Goal: Task Accomplishment & Management: Manage account settings

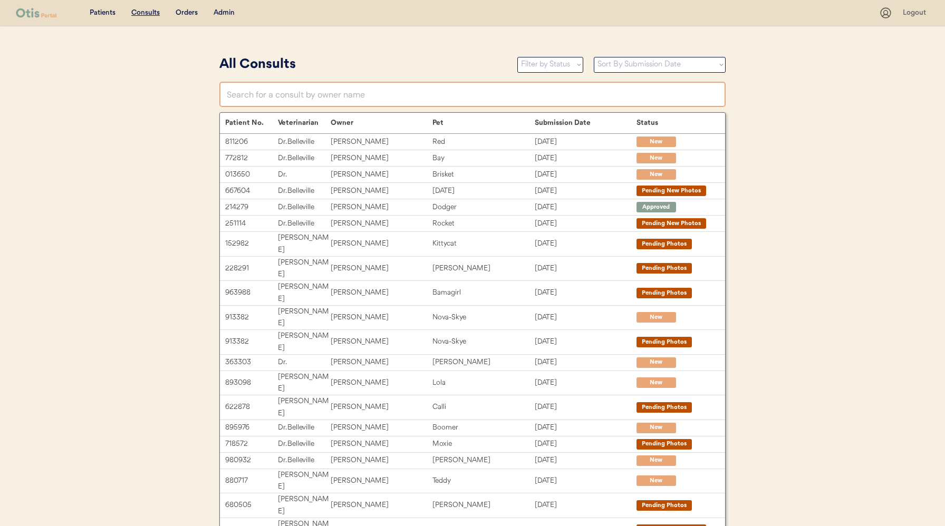
click at [303, 97] on input "text" at bounding box center [472, 94] width 506 height 25
type input "shann"
type input "shannon Layton"
type input "shanna"
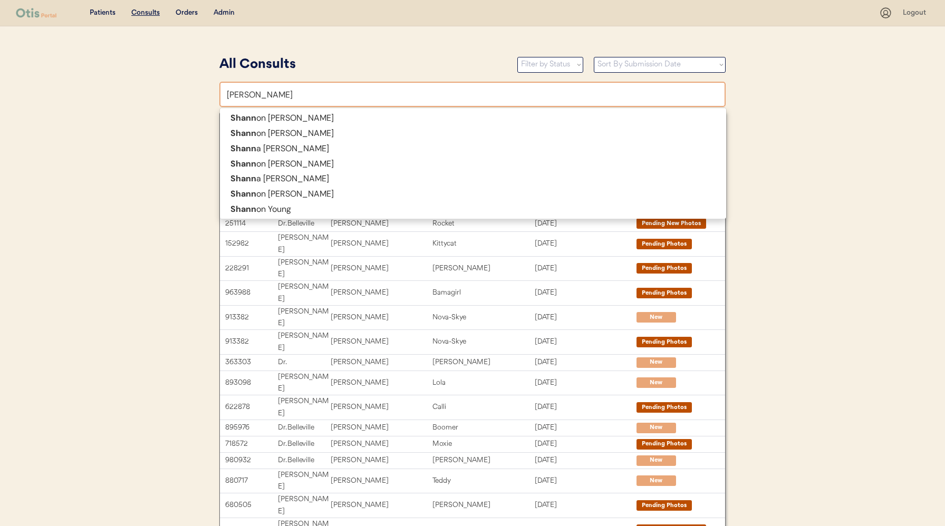
type input "shanna Herring"
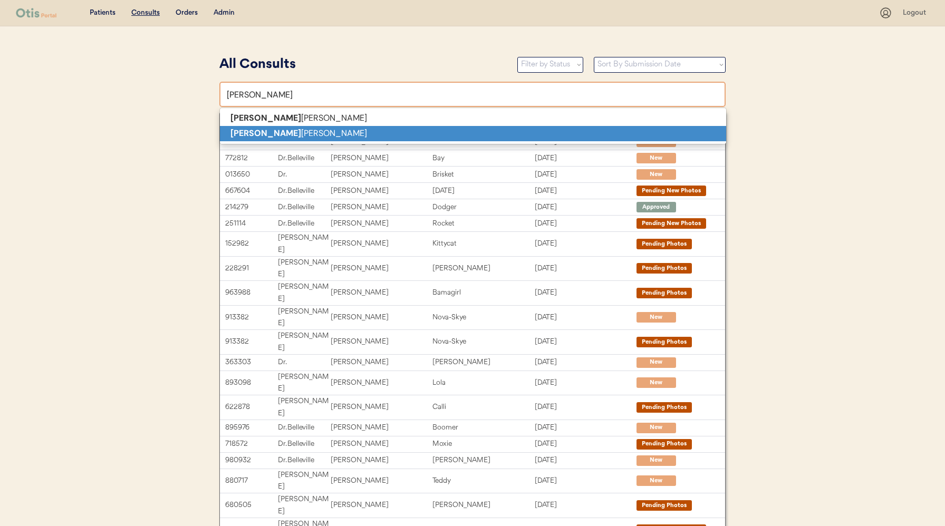
click at [305, 130] on p "Shanna hendrix" at bounding box center [473, 133] width 506 height 15
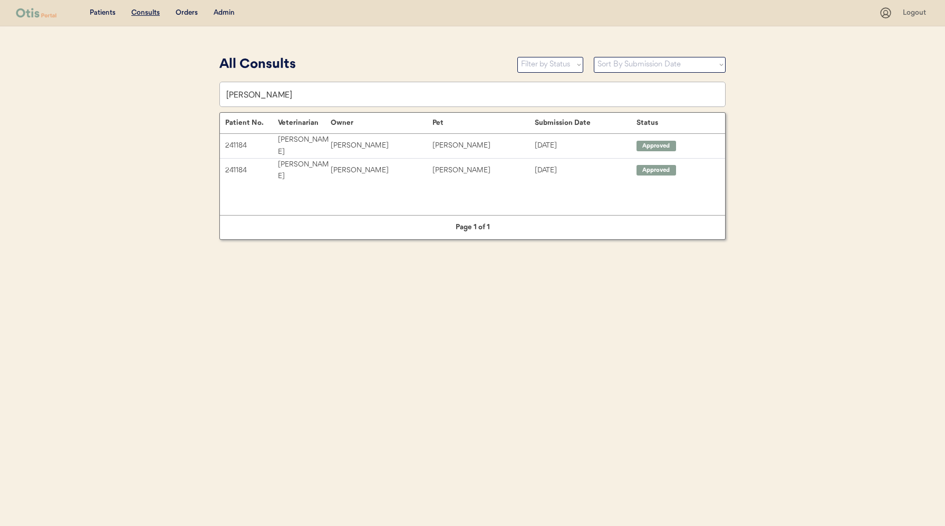
type input "[PERSON_NAME]"
click at [221, 11] on div "Admin" at bounding box center [224, 13] width 21 height 11
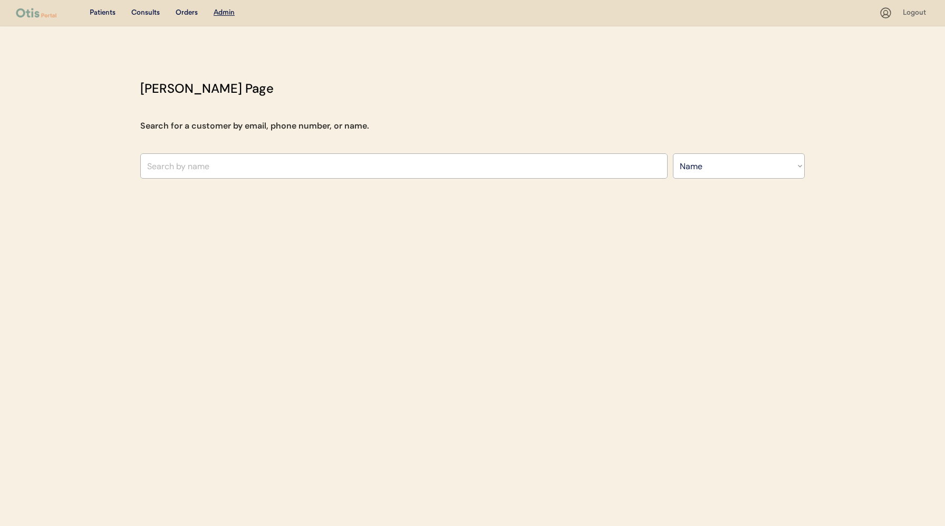
select select ""Name""
click at [274, 163] on input "text" at bounding box center [403, 165] width 527 height 25
type input "shanna"
type input "shanna Herring"
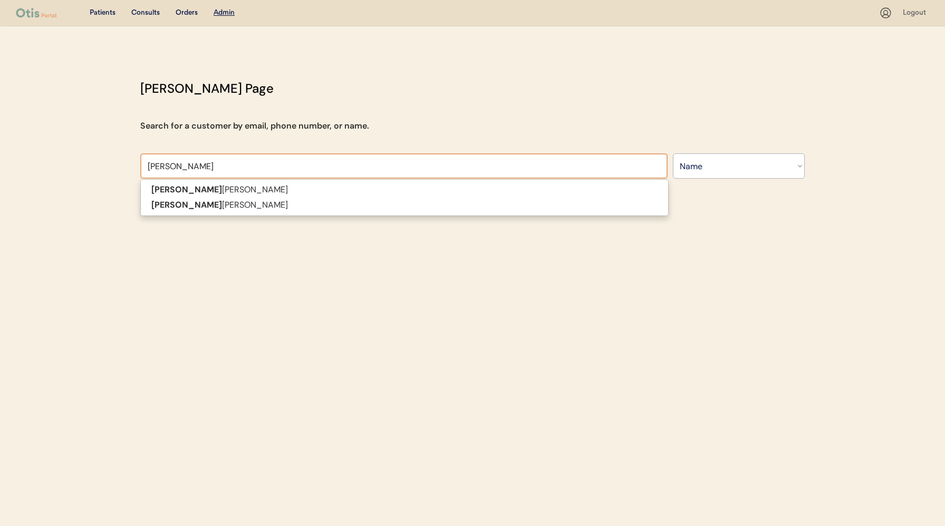
click at [278, 205] on p "Shanna hendrix" at bounding box center [404, 205] width 527 height 15
type input "Shanna hendrix"
click at [204, 204] on div "Patients Consults Orders Admin Logout Otis Admin Page Search for a customer by …" at bounding box center [472, 263] width 945 height 526
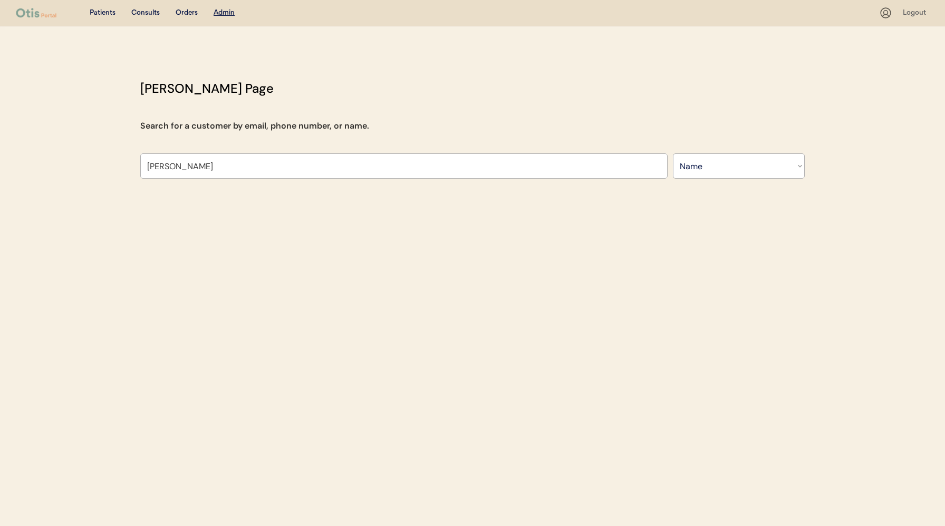
click at [187, 203] on div "Patients Consults Orders Admin Logout Otis Admin Page Search for a customer by …" at bounding box center [472, 263] width 945 height 526
click at [223, 176] on input "Shanna hendrix" at bounding box center [403, 165] width 527 height 25
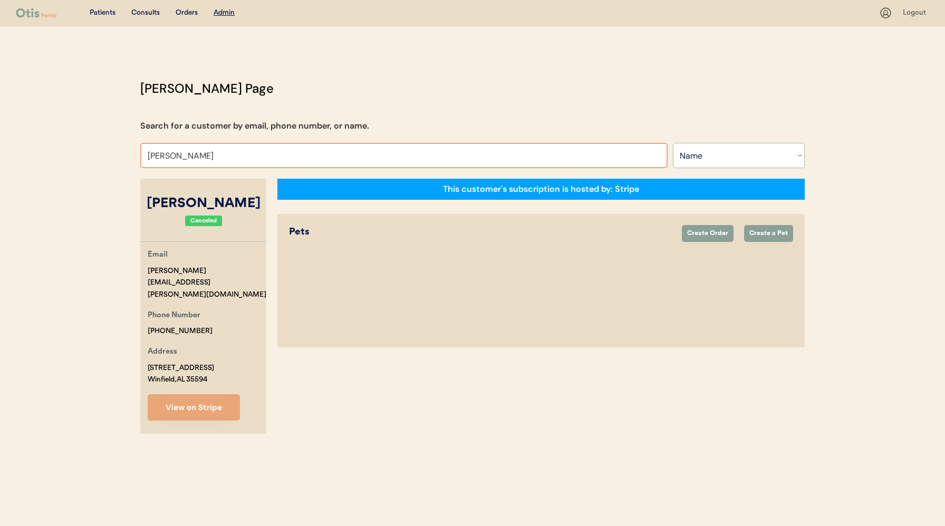
select select "true"
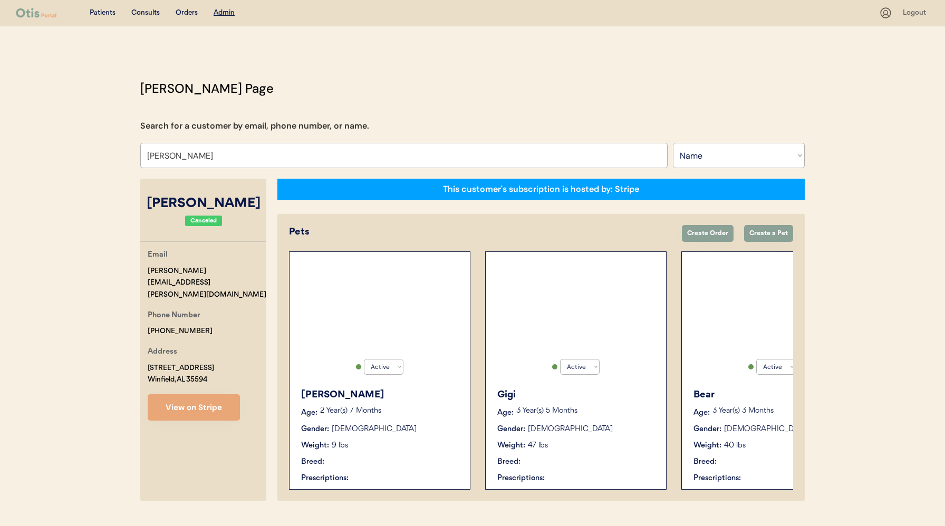
select select "true"
click at [301, 288] on div "Active Active Inactive Charlie Age: 2 Year(s) 7 Months Gender: Male Weight: 9 l…" at bounding box center [379, 371] width 181 height 238
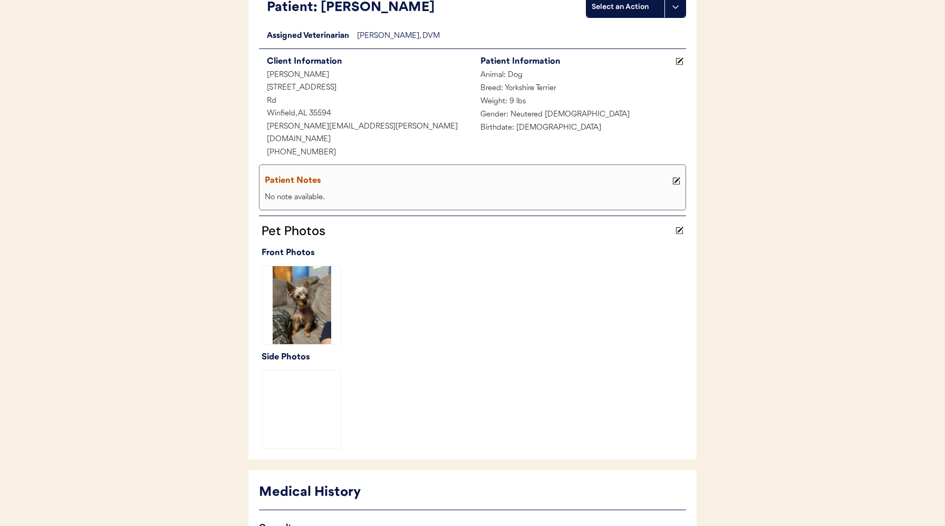
scroll to position [290, 0]
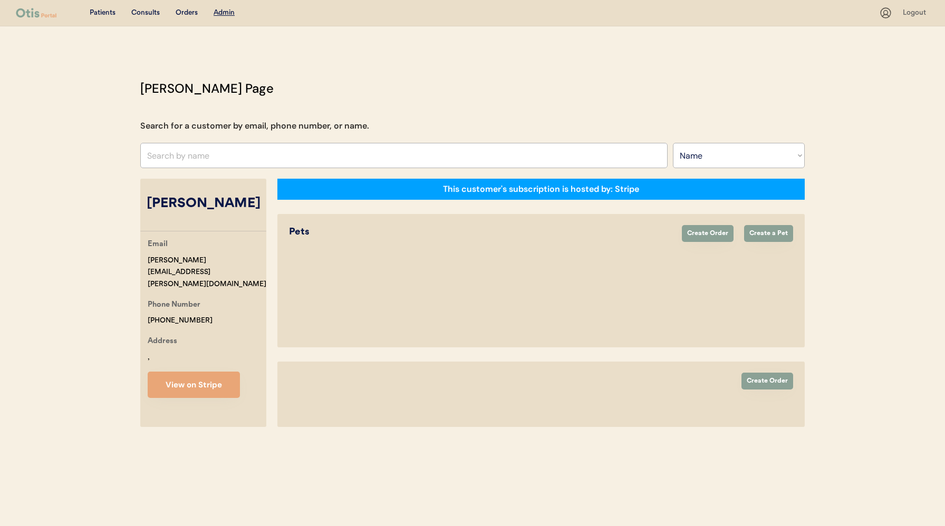
select select ""Name""
select select "true"
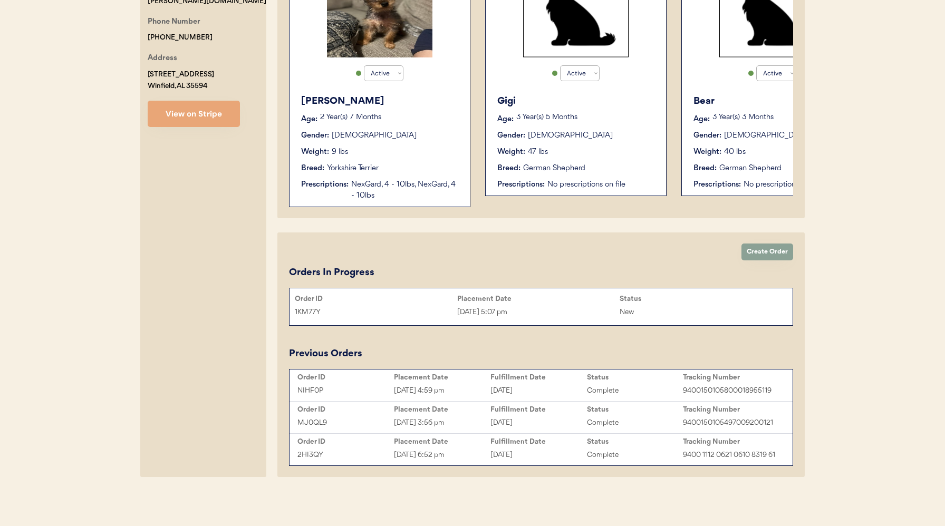
scroll to position [295, 0]
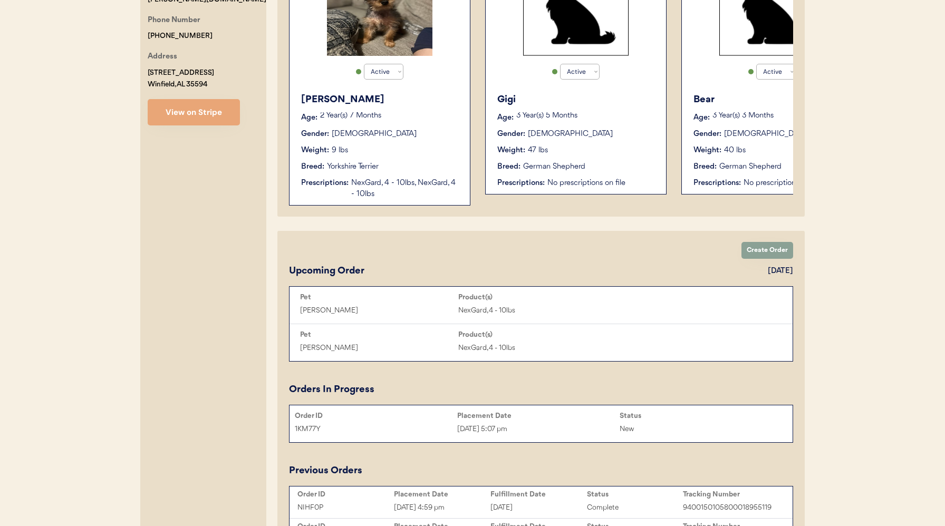
click at [448, 428] on div "1KM77Y" at bounding box center [376, 429] width 162 height 12
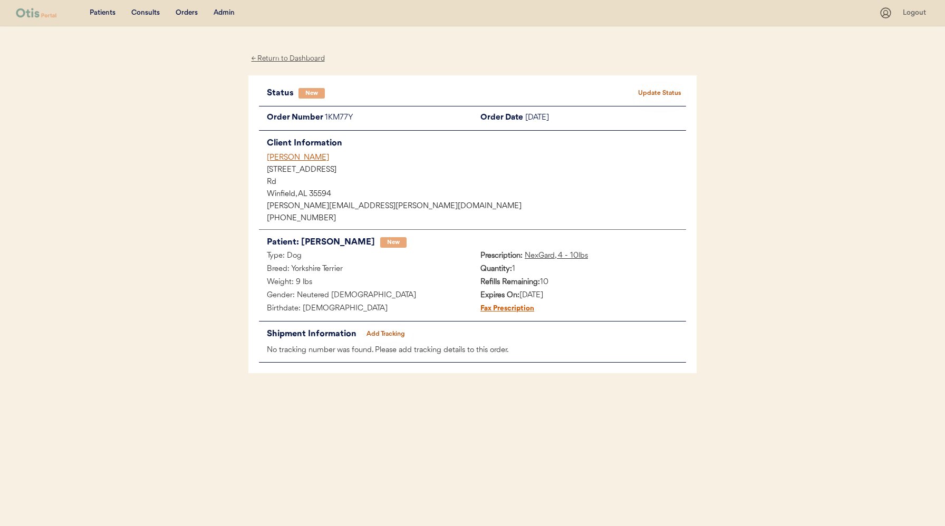
click at [656, 90] on button "Update Status" at bounding box center [659, 93] width 53 height 15
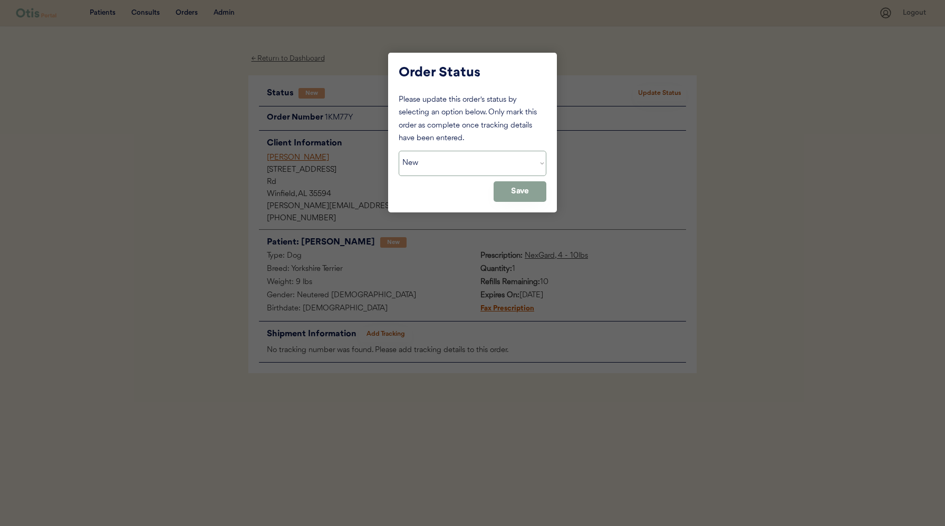
click at [515, 159] on select "Status On Hold New In Progress Complete Pending HW Consent Canceled" at bounding box center [473, 163] width 148 height 25
select select ""on_hold""
click at [399, 151] on select "Status On Hold New In Progress Complete Pending HW Consent Canceled" at bounding box center [473, 163] width 148 height 25
click at [527, 192] on button "Save" at bounding box center [520, 191] width 53 height 21
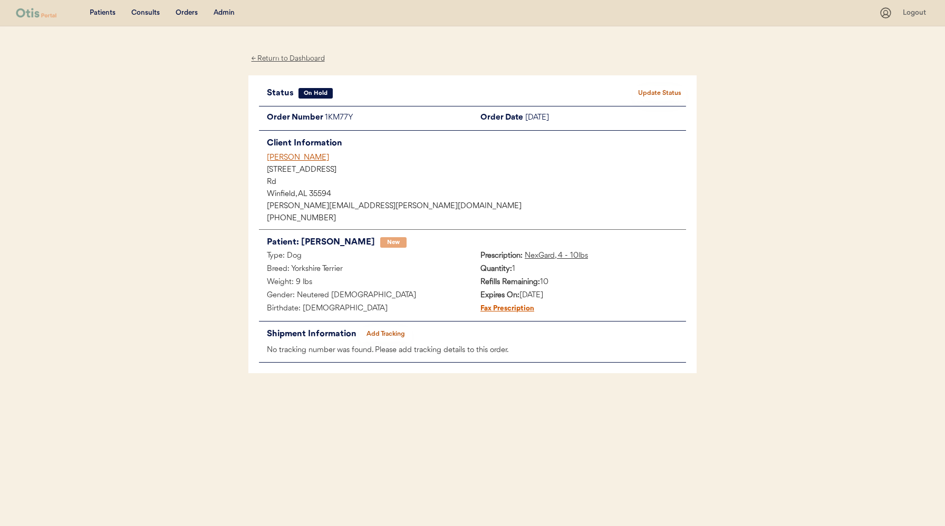
click at [184, 11] on div "Orders" at bounding box center [187, 13] width 22 height 11
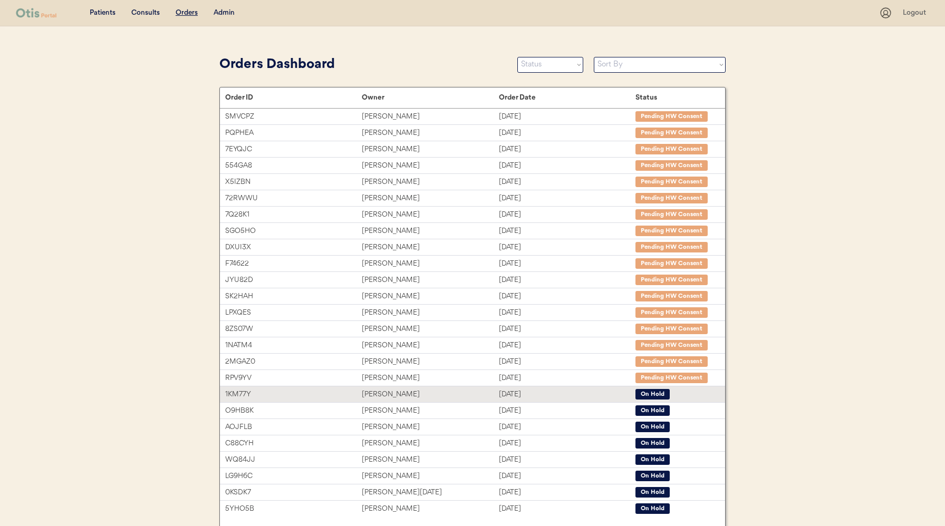
click at [338, 396] on div "1KM77Y" at bounding box center [293, 395] width 137 height 12
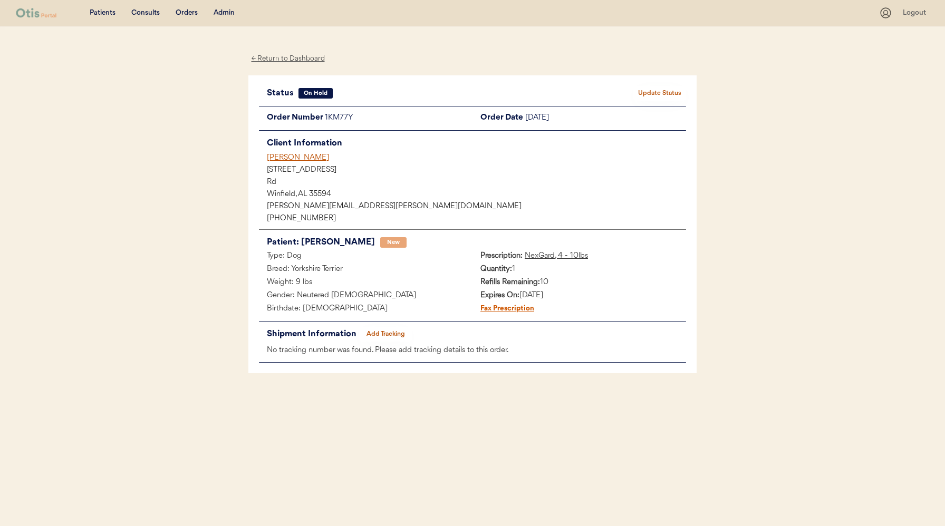
click at [224, 8] on div "Admin" at bounding box center [224, 13] width 21 height 11
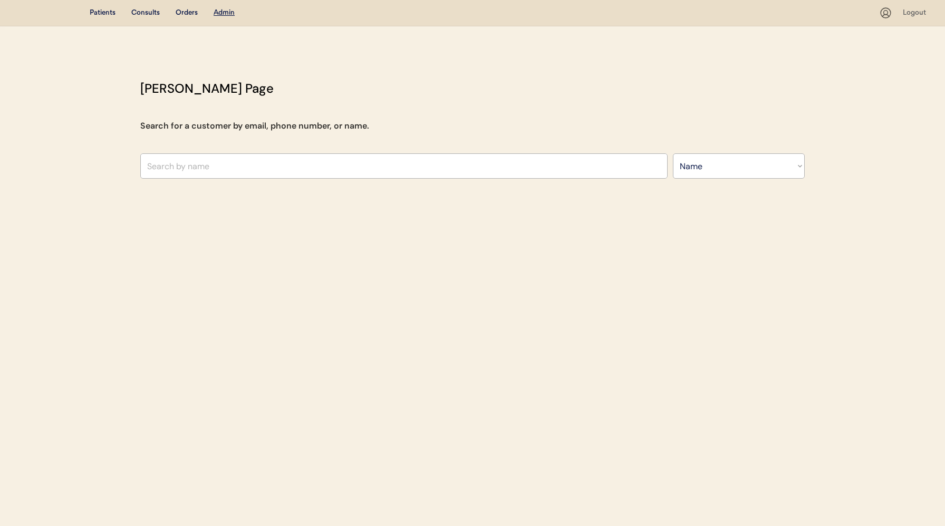
select select ""Name""
click at [269, 168] on input "text" at bounding box center [403, 165] width 527 height 25
paste input "[EMAIL_ADDRESS][DOMAIN_NAME]"
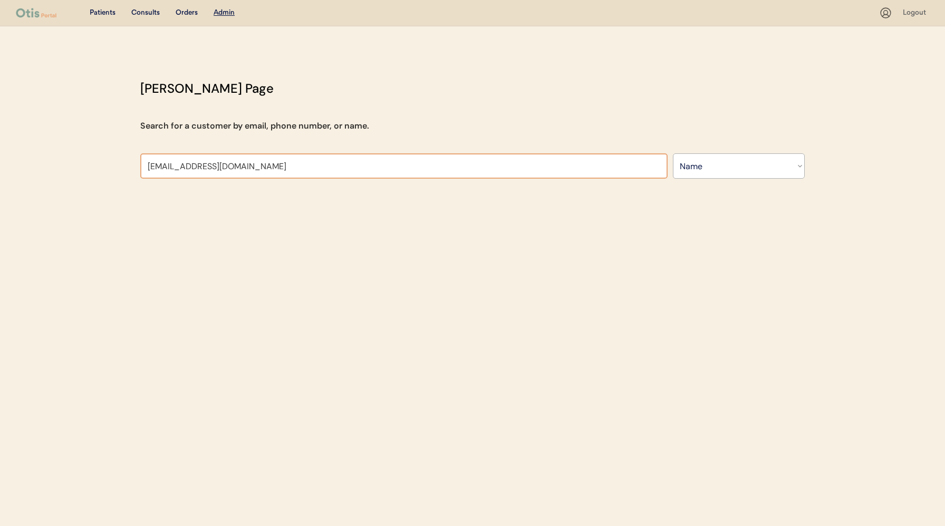
type input "[EMAIL_ADDRESS][DOMAIN_NAME]"
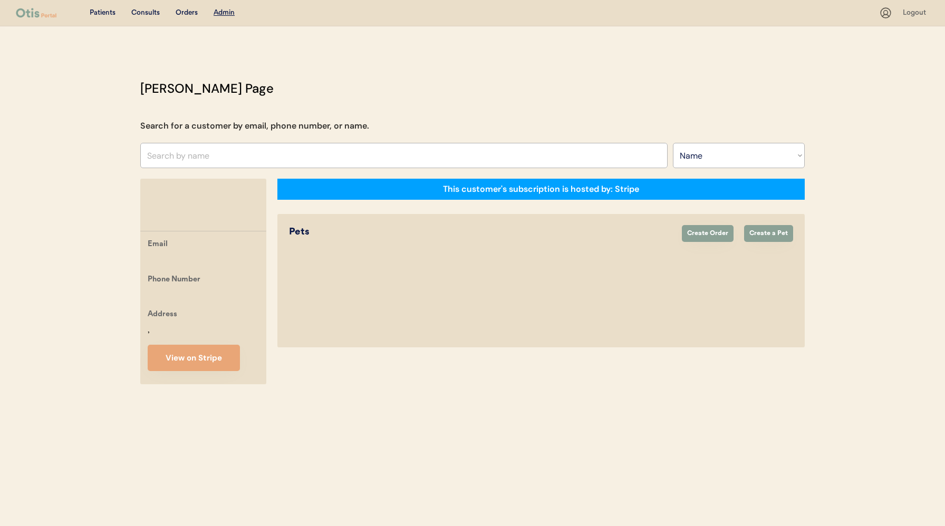
click at [309, 157] on input "text" at bounding box center [403, 155] width 527 height 25
paste input "Kaylee Elmore"
type input "Kaylee Elmore"
click at [309, 157] on input "text" at bounding box center [403, 155] width 527 height 25
click at [220, 8] on div "Admin" at bounding box center [224, 13] width 21 height 11
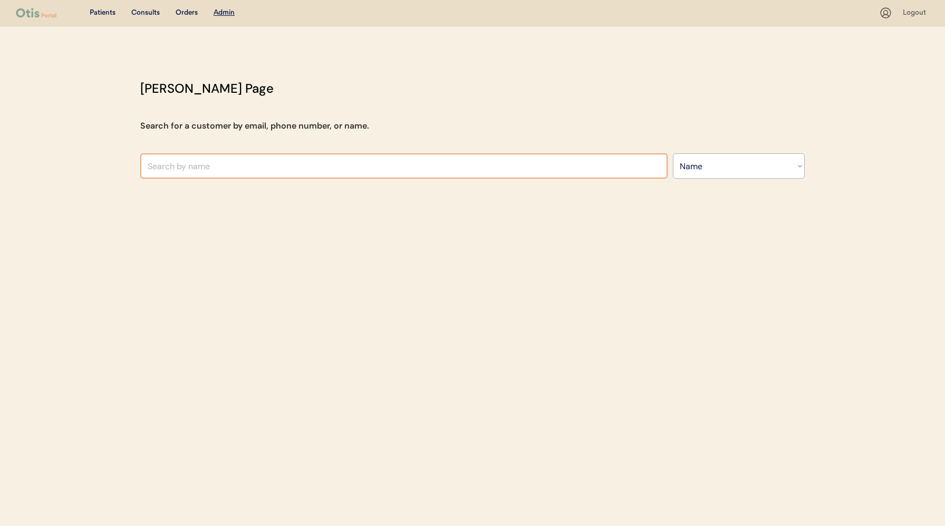
click at [190, 168] on input "text" at bounding box center [403, 165] width 527 height 25
paste input "Kaylee Elmore"
type input "Kaylee Elmore"
click at [198, 169] on input "text" at bounding box center [403, 165] width 527 height 25
paste input "Kaylee Elmore"
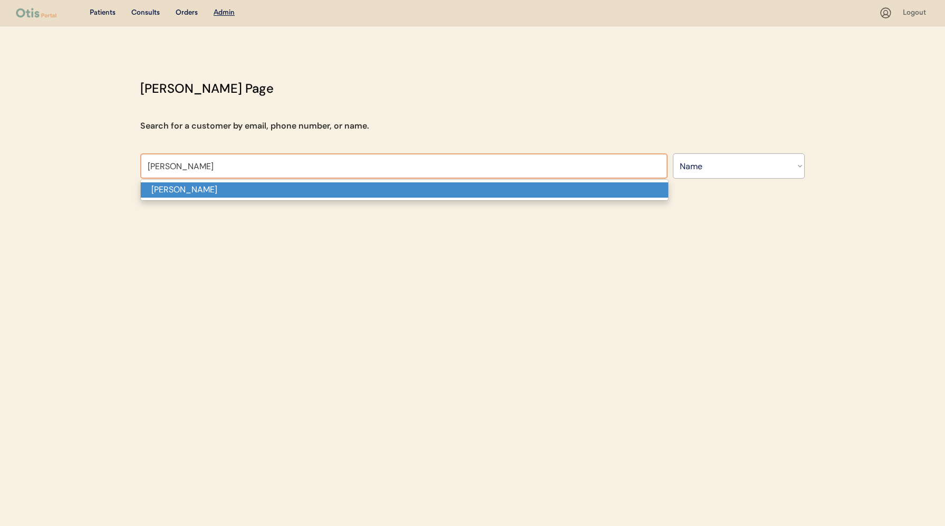
click at [194, 192] on p "Kaylee Elmore" at bounding box center [404, 189] width 527 height 15
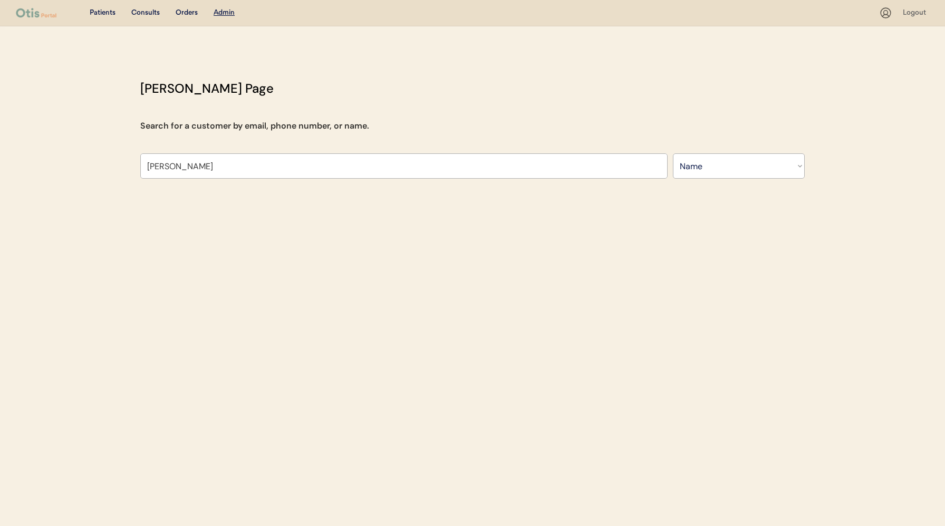
type input "Kaylee Elmore"
click at [143, 15] on div "Consults" at bounding box center [145, 13] width 28 height 11
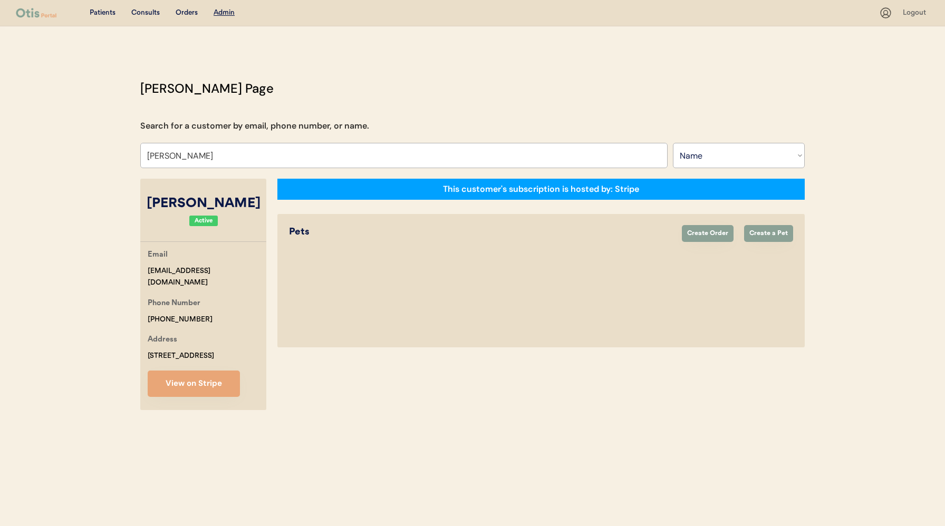
select select "true"
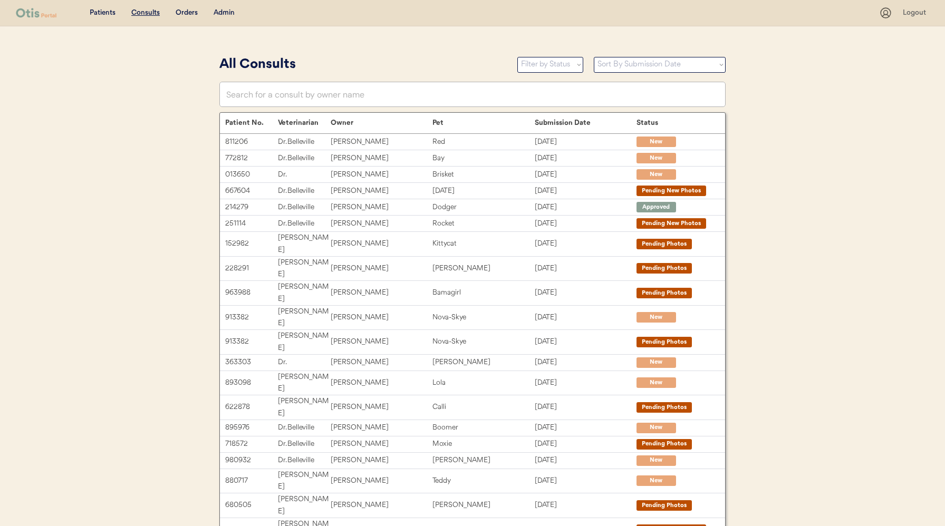
click at [219, 15] on div "Admin" at bounding box center [224, 13] width 21 height 11
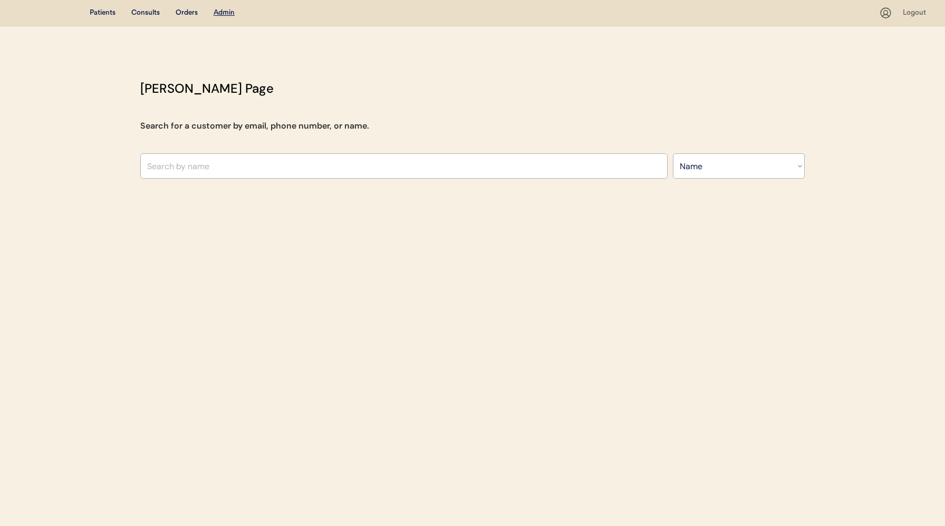
select select ""Name""
click at [238, 175] on input "text" at bounding box center [403, 165] width 527 height 25
paste input "Kaylee Elmore"
type input "Kaylee Elmore"
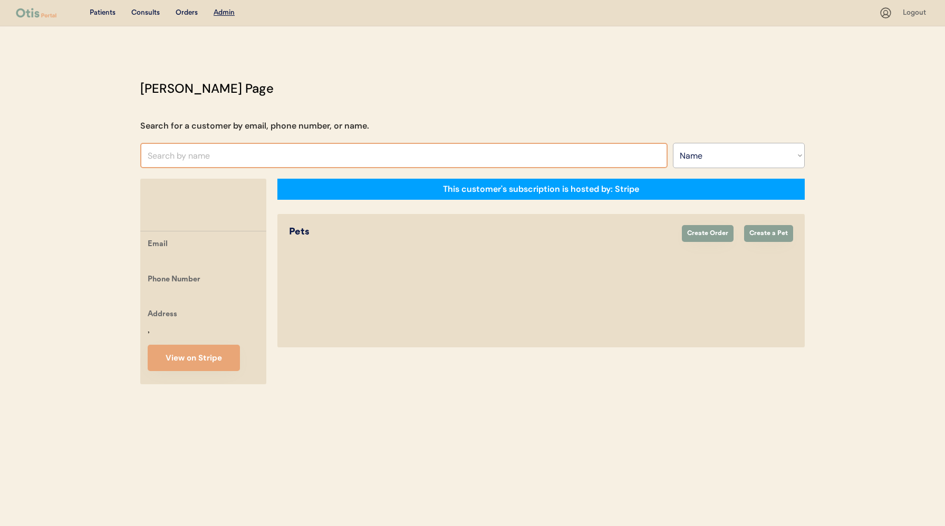
click at [293, 155] on input "text" at bounding box center [403, 155] width 527 height 25
type input "kaylee"
type input "kaylee Elmore"
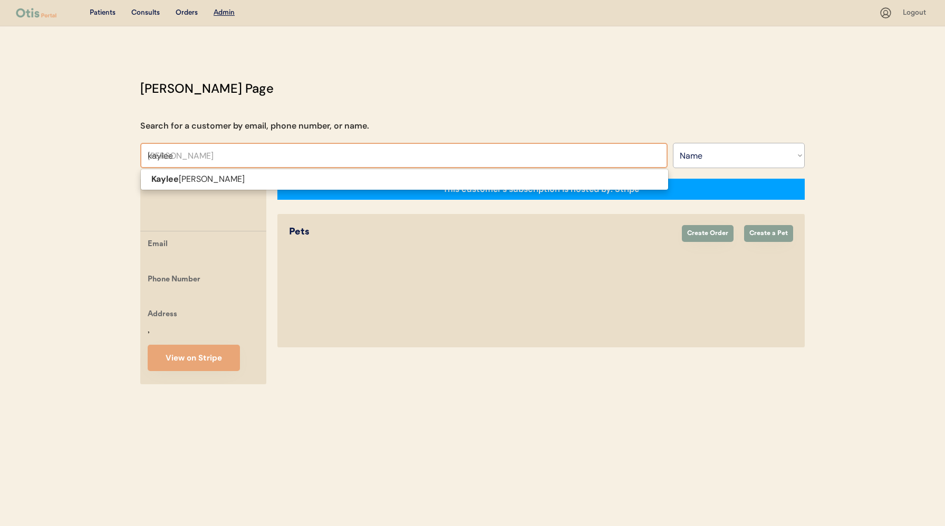
type input "kaylee"
click at [292, 151] on input "text" at bounding box center [403, 155] width 527 height 25
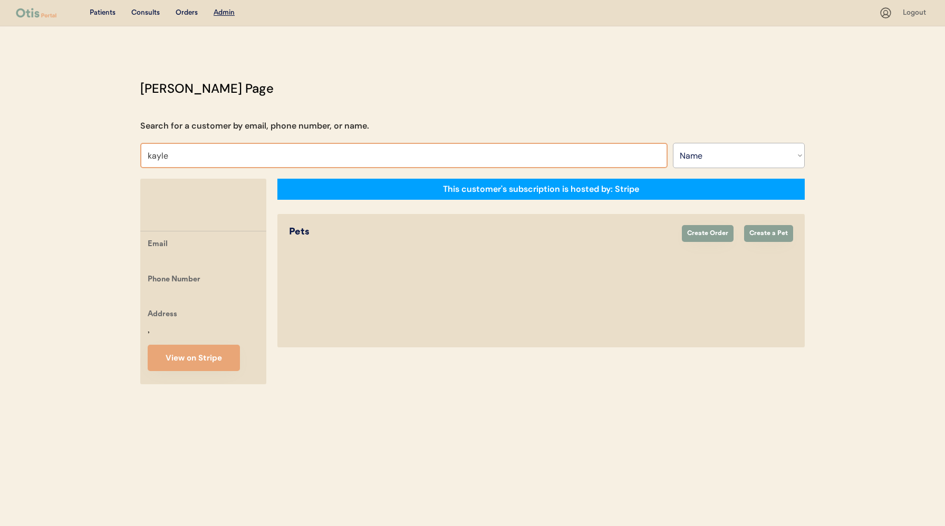
type input "kaylee"
type input "kaylee Elmore"
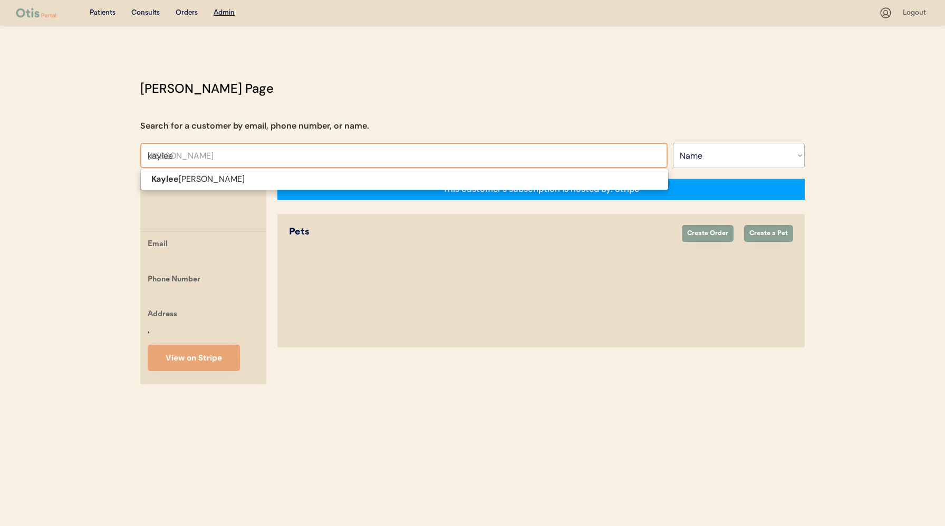
click at [272, 178] on p "Kaylee Elmore" at bounding box center [404, 179] width 527 height 15
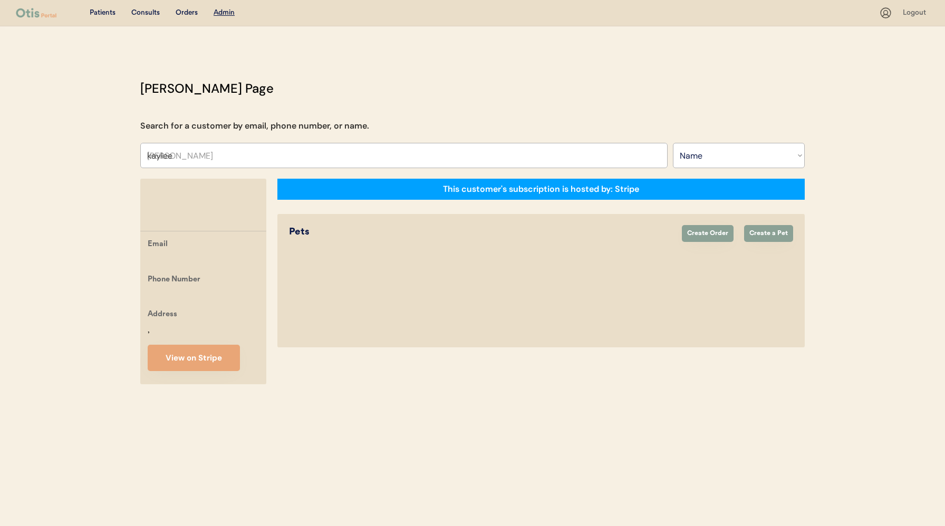
type input "Kaylee Elmore"
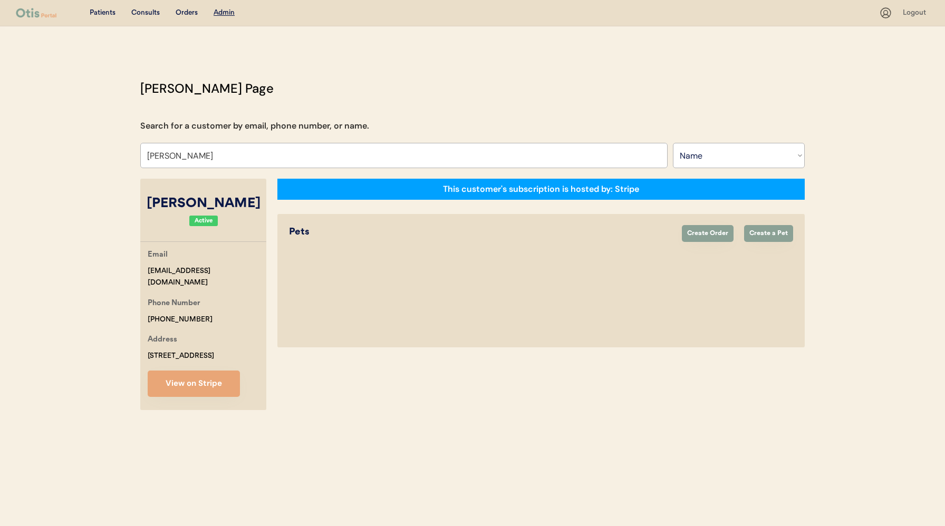
select select "true"
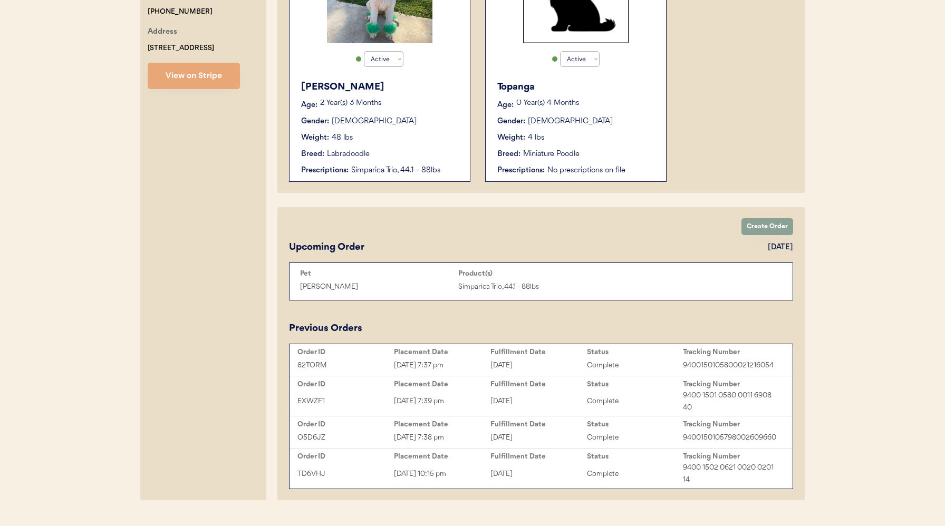
scroll to position [152, 0]
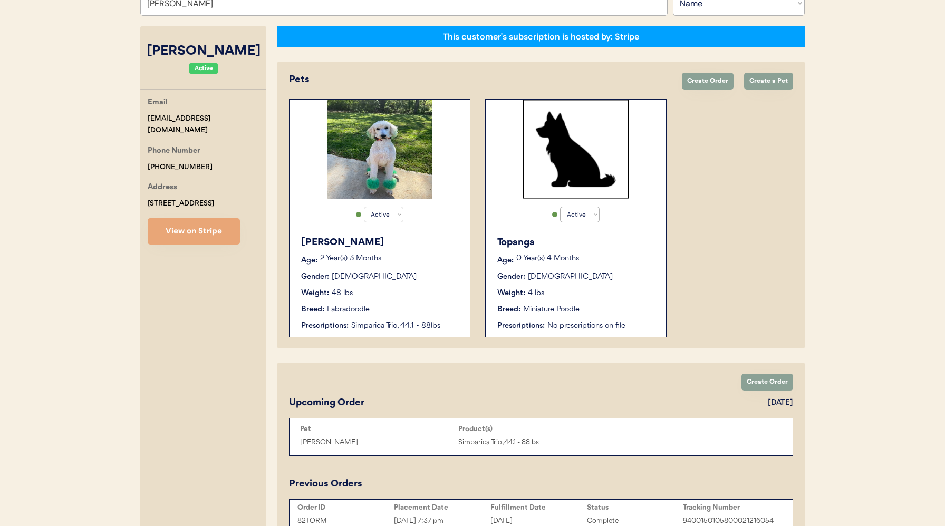
type input "Kaylee Elmore"
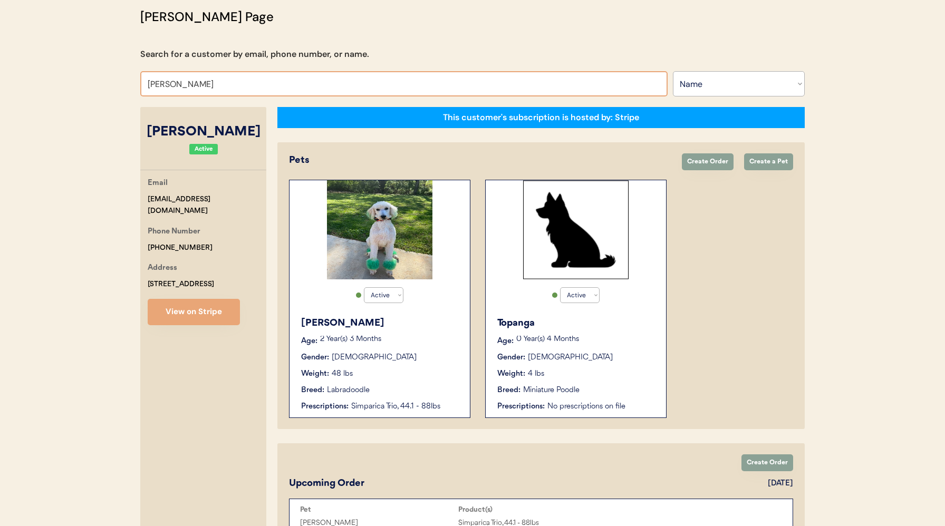
scroll to position [0, 0]
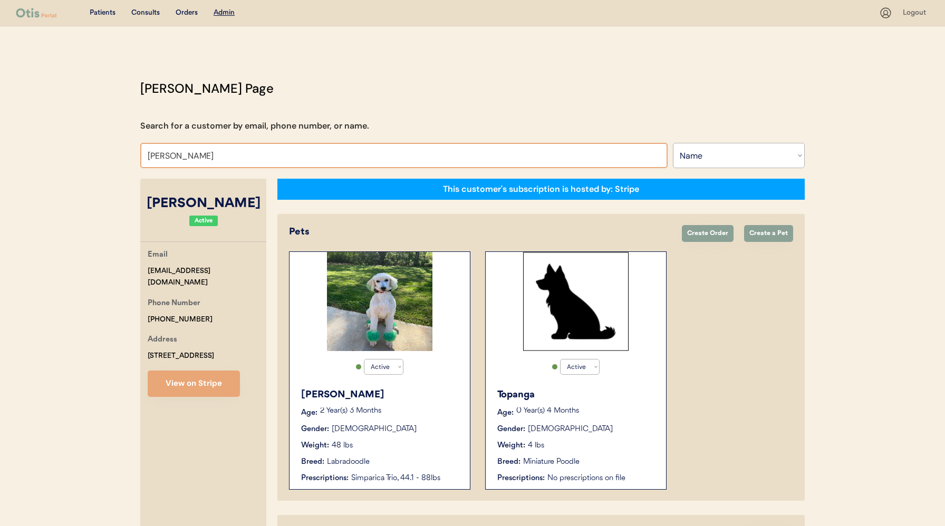
drag, startPoint x: 220, startPoint y: 154, endPoint x: 117, endPoint y: 153, distance: 103.4
click at [117, 153] on div "Patients Consults Orders Admin Logout Otis Admin Page Search for a customer by …" at bounding box center [472, 429] width 945 height 858
paste input "[EMAIL_ADDRESS][DOMAIN_NAME]"
type input "[EMAIL_ADDRESS][DOMAIN_NAME]"
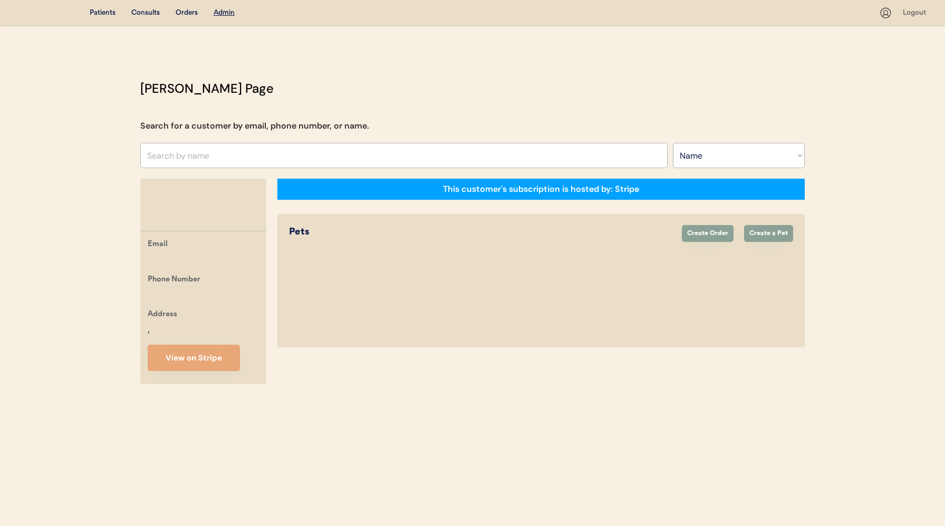
select select ""Name""
click at [226, 158] on input "text" at bounding box center [403, 155] width 527 height 25
paste input "[EMAIL_ADDRESS][DOMAIN_NAME]"
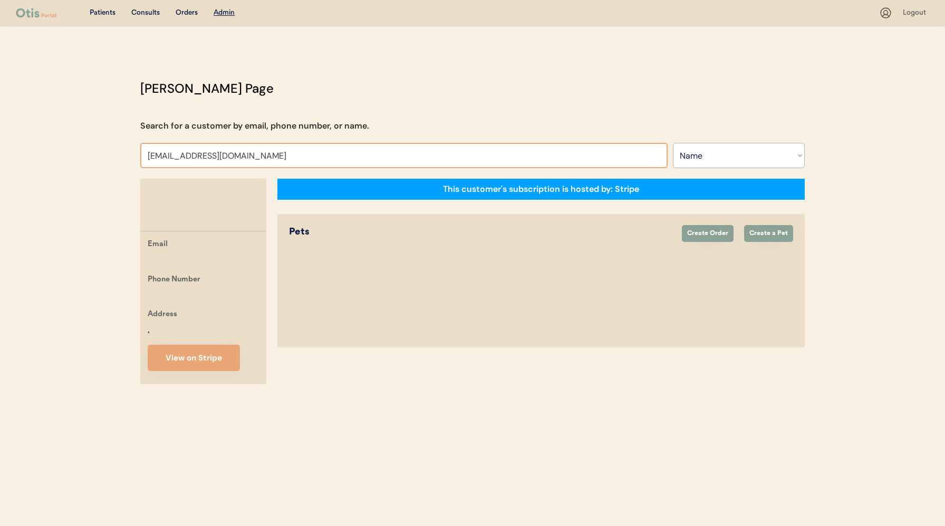
type input "[EMAIL_ADDRESS][DOMAIN_NAME]"
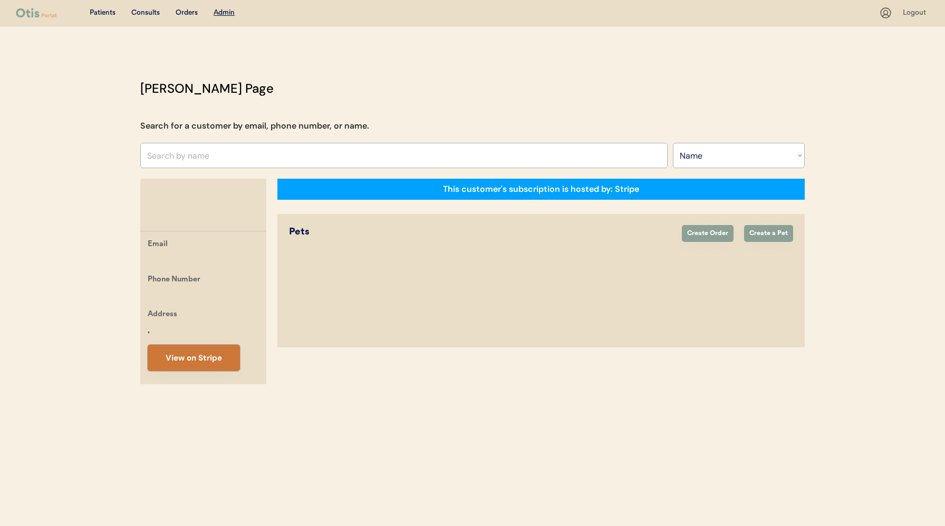
click at [203, 371] on button "View on Stripe" at bounding box center [194, 358] width 92 height 26
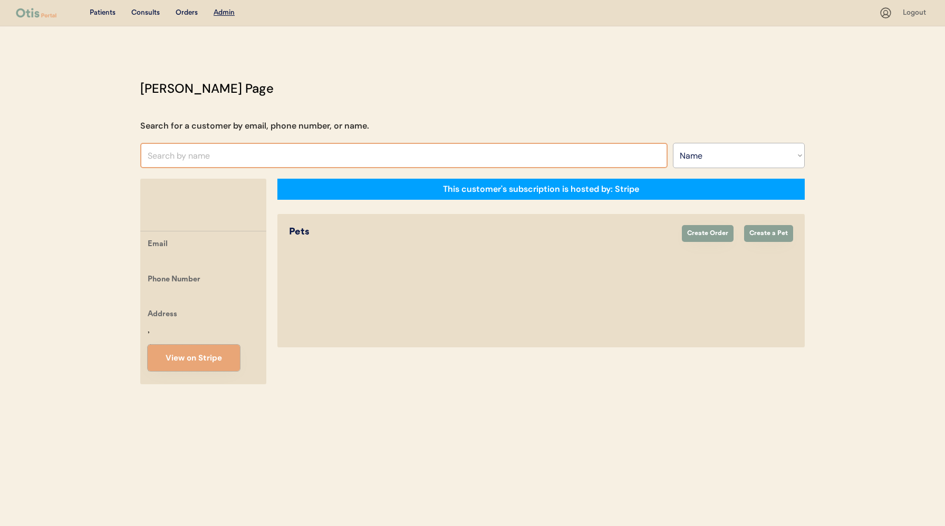
click at [213, 161] on input "text" at bounding box center [403, 155] width 527 height 25
paste input "[PERSON_NAME]"
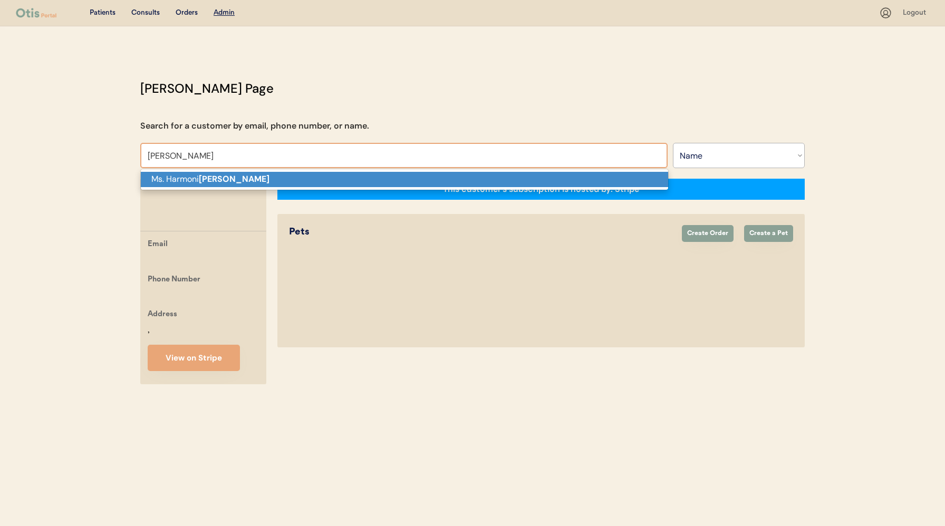
click at [497, 182] on p "[PERSON_NAME]" at bounding box center [404, 179] width 527 height 15
type input "[PERSON_NAME]"
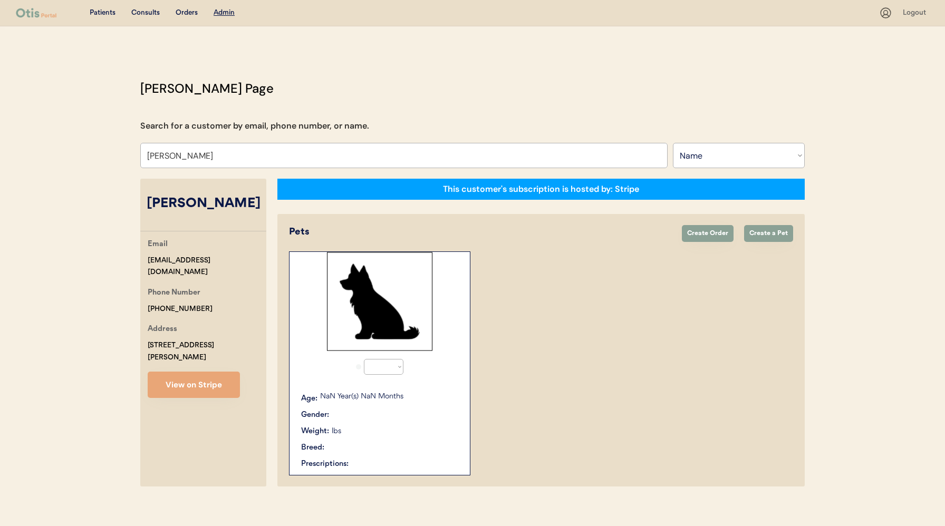
select select "true"
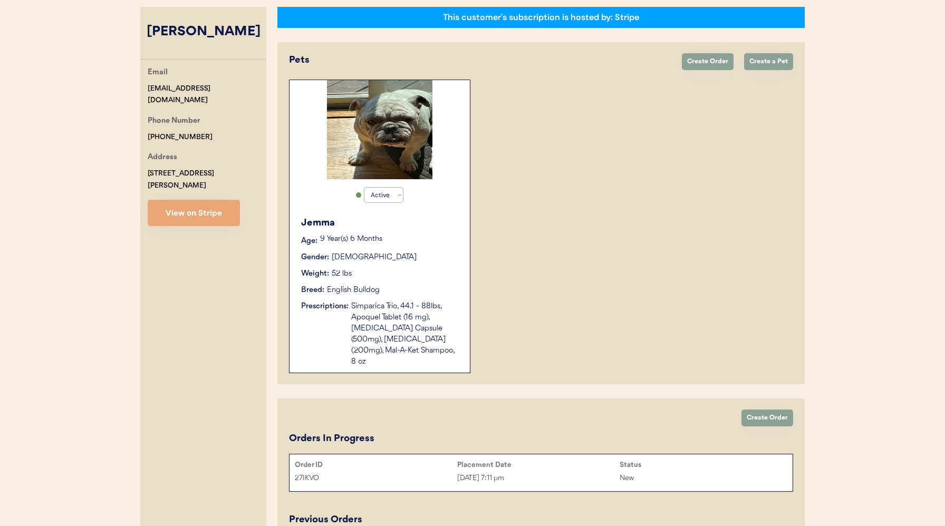
scroll to position [263, 0]
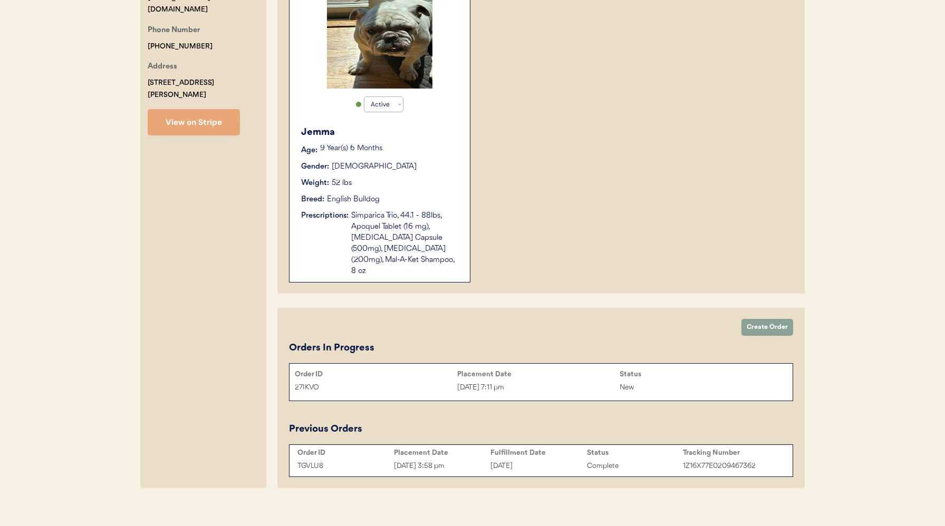
type input "[PERSON_NAME]"
click at [447, 370] on div "Order ID" at bounding box center [376, 374] width 162 height 8
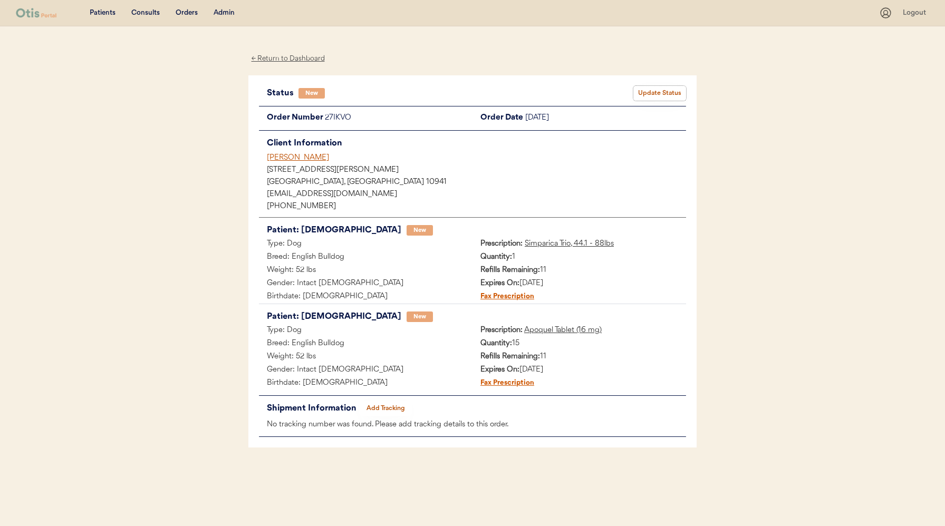
click at [665, 92] on button "Update Status" at bounding box center [659, 93] width 53 height 15
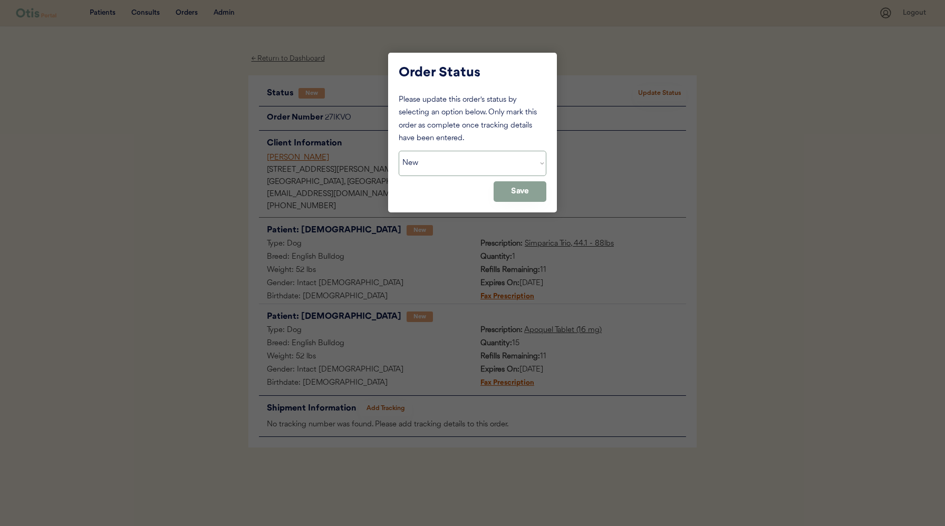
click at [500, 151] on select "Status On Hold New In Progress Complete Pending HW Consent Canceled" at bounding box center [473, 163] width 148 height 25
select select ""on_hold""
click at [399, 151] on select "Status On Hold New In Progress Complete Pending HW Consent Canceled" at bounding box center [473, 163] width 148 height 25
click at [523, 193] on button "Save" at bounding box center [520, 191] width 53 height 21
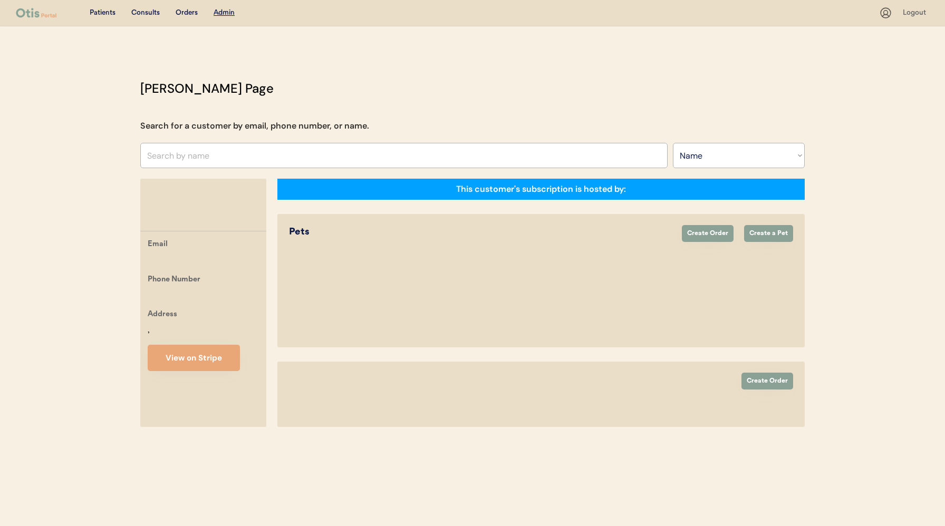
select select ""Name""
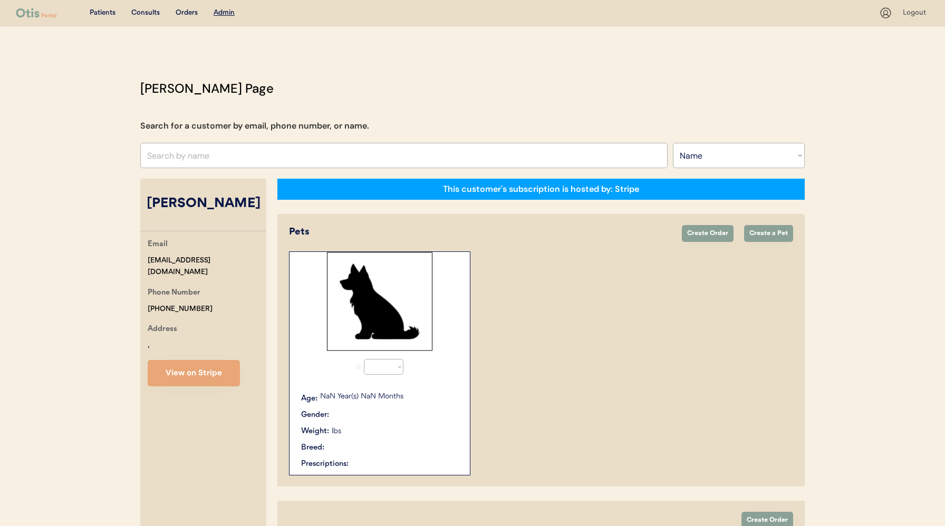
select select "true"
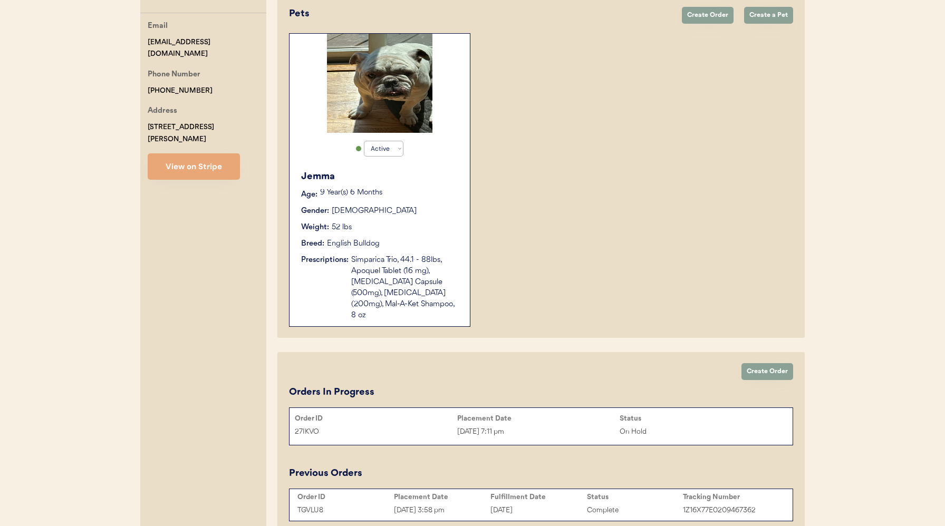
scroll to position [256, 0]
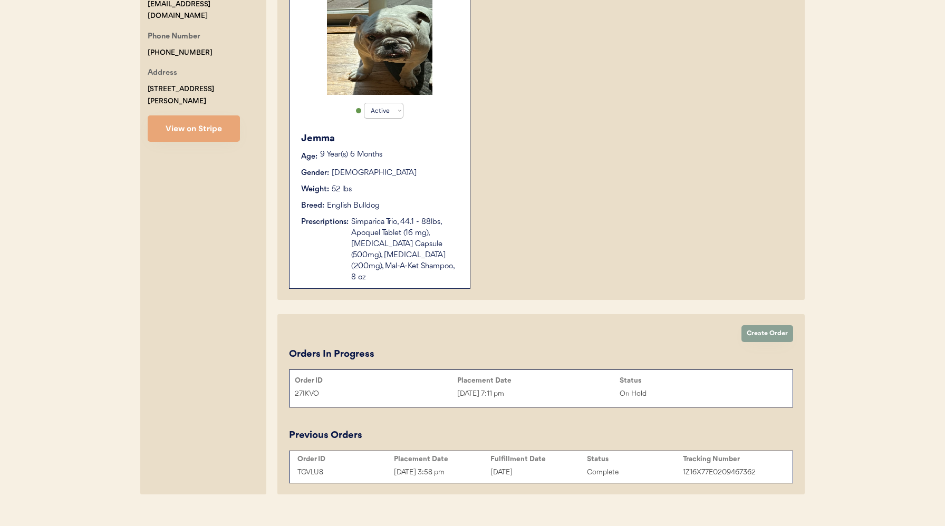
click at [764, 325] on button "Create Order" at bounding box center [768, 333] width 52 height 17
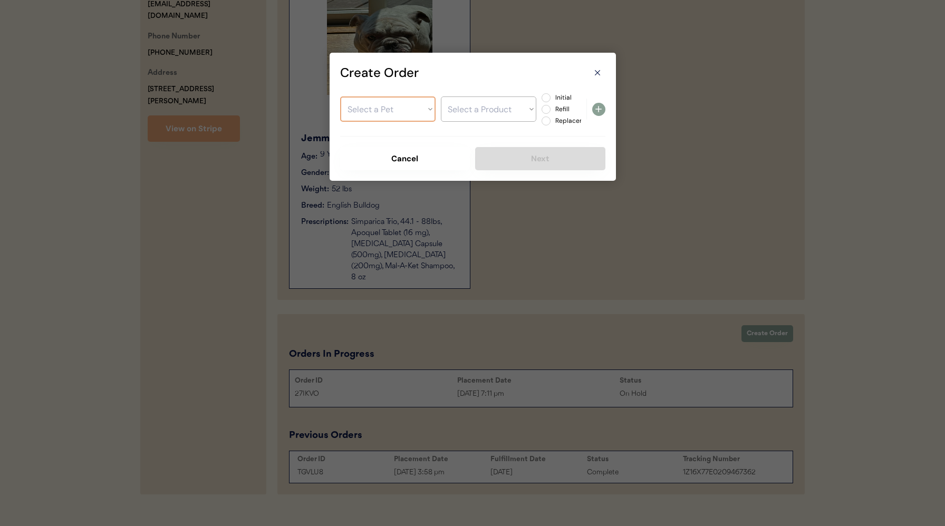
click at [394, 115] on select "Select a Pet Jemma" at bounding box center [387, 109] width 95 height 25
select select ""1348695171700984260__LOOKUP__1753798870913x422549822382014460""
click at [340, 97] on select "Select a Pet Jemma" at bounding box center [387, 109] width 95 height 25
click at [494, 111] on select "Select a Product" at bounding box center [488, 109] width 95 height 25
click at [586, 75] on div "Create Order" at bounding box center [464, 72] width 249 height 19
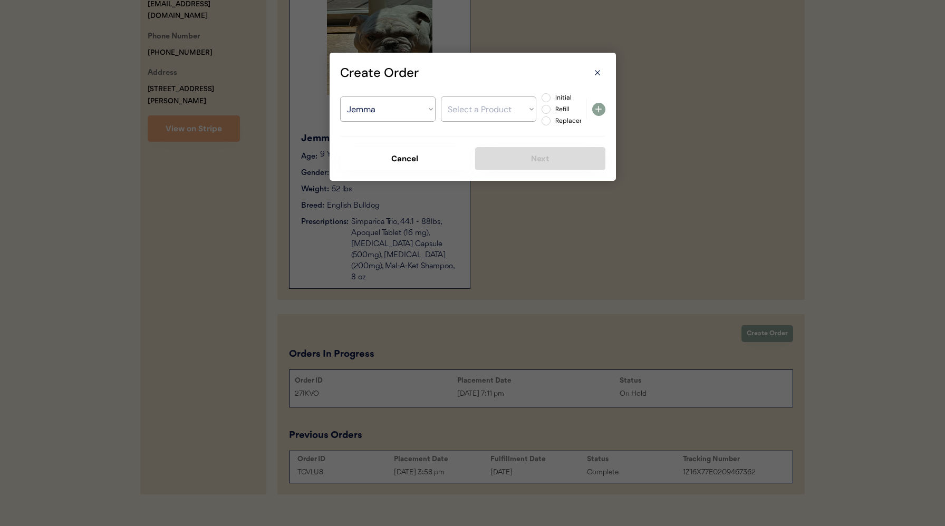
click at [594, 74] on icon at bounding box center [597, 73] width 11 height 11
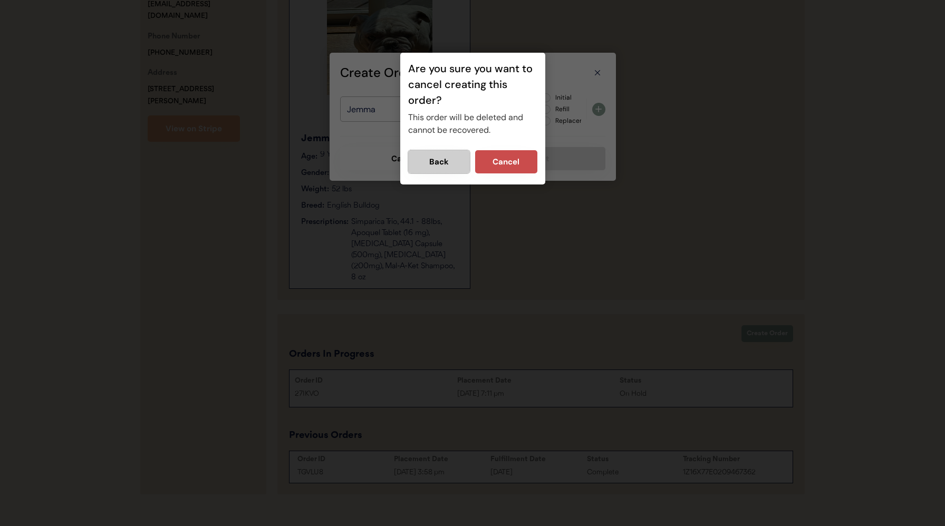
click at [438, 161] on button "Back" at bounding box center [439, 161] width 62 height 23
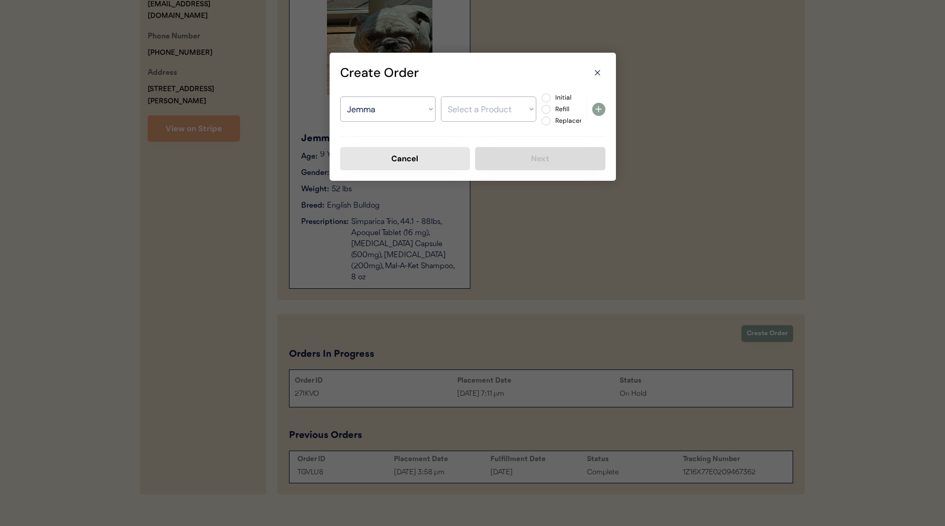
click at [412, 159] on button "Cancel" at bounding box center [405, 158] width 130 height 23
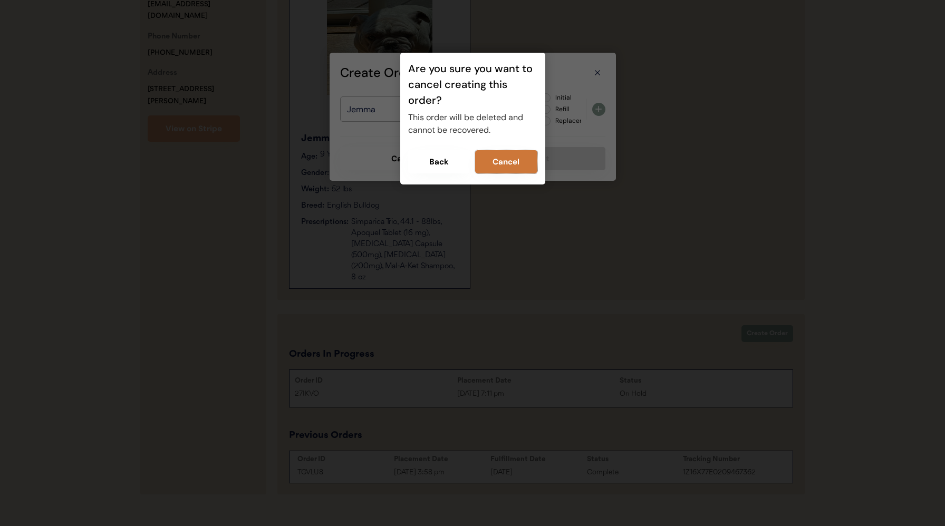
click at [486, 163] on button "Cancel" at bounding box center [506, 161] width 62 height 23
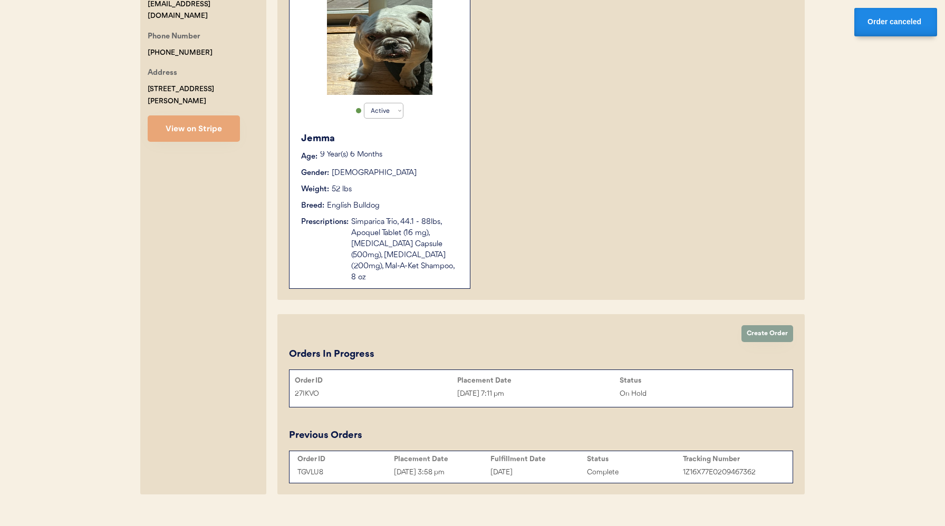
click at [498, 377] on div "Placement Date" at bounding box center [538, 381] width 162 height 8
